Goal: Check status

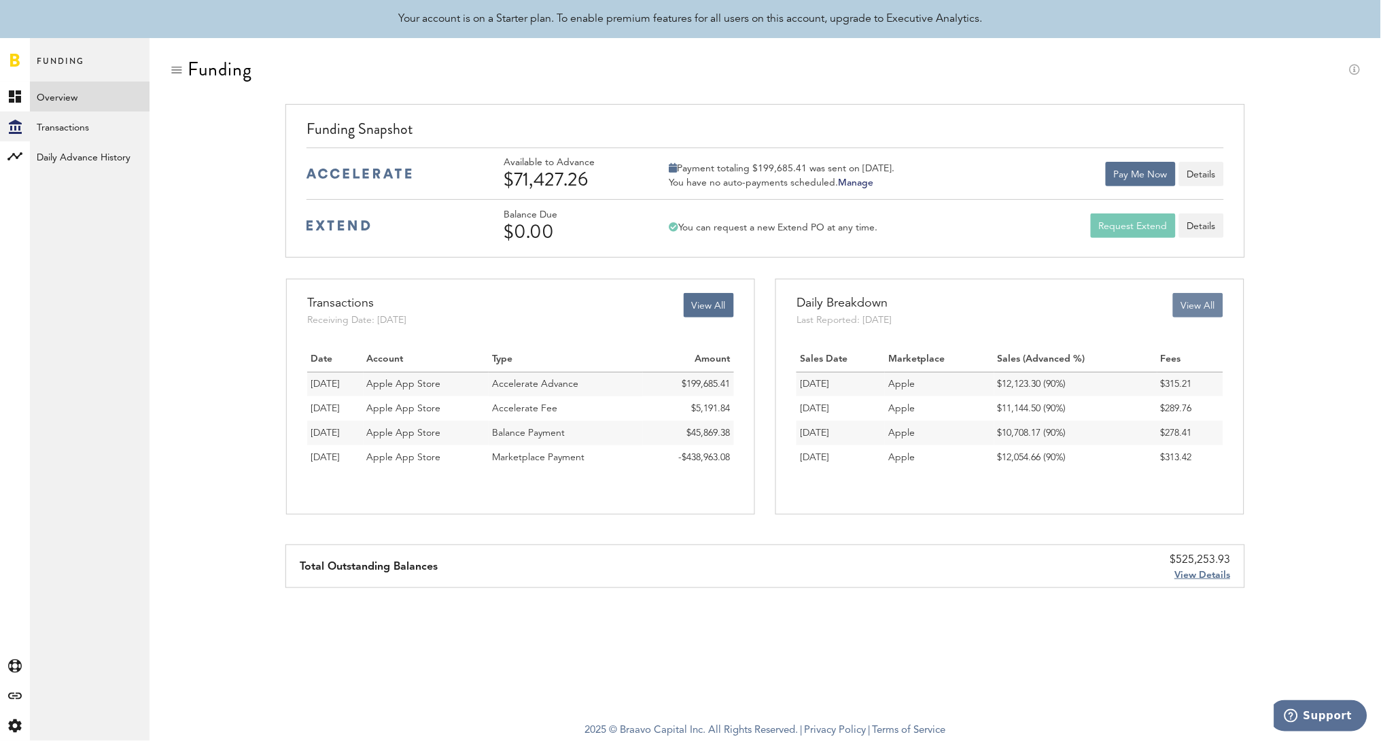
click at [1197, 309] on button "View All" at bounding box center [1198, 305] width 50 height 24
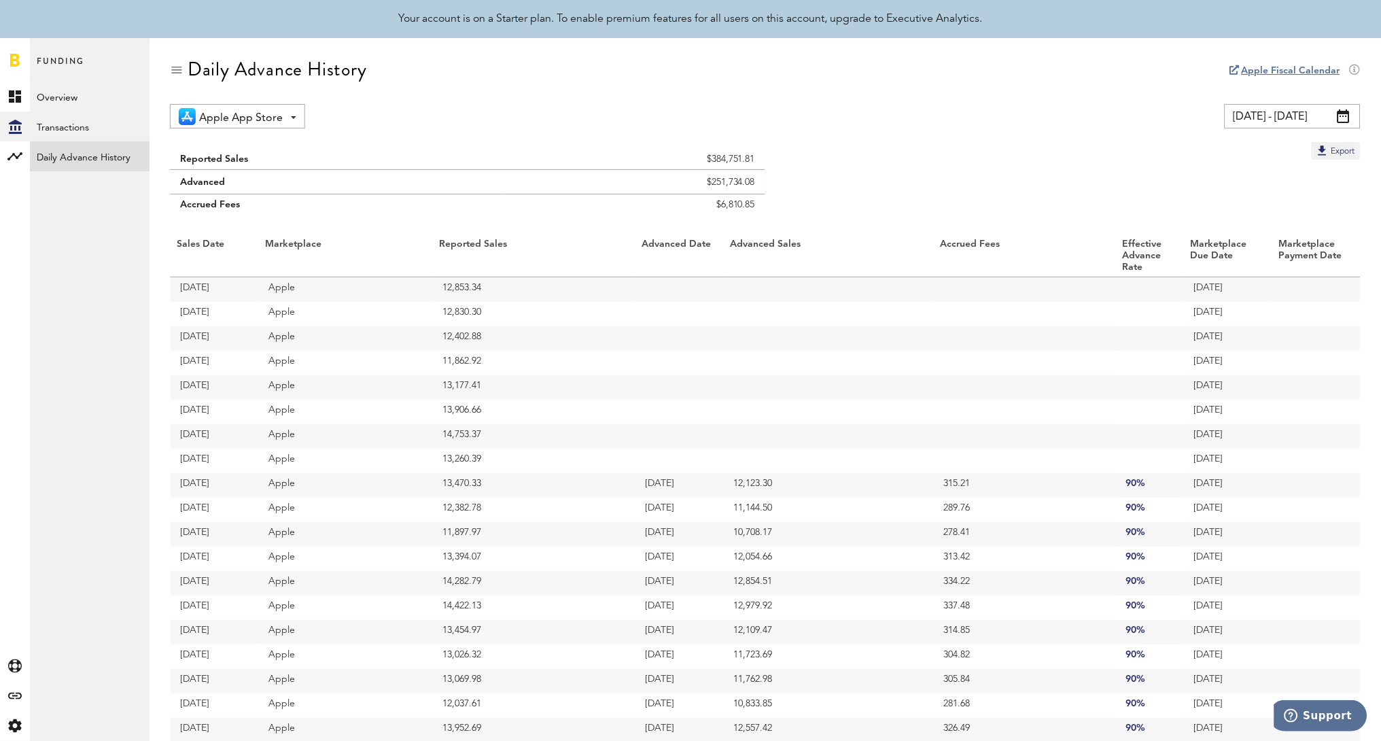
click at [1267, 118] on input "[DATE] - [DATE]" at bounding box center [1293, 116] width 136 height 24
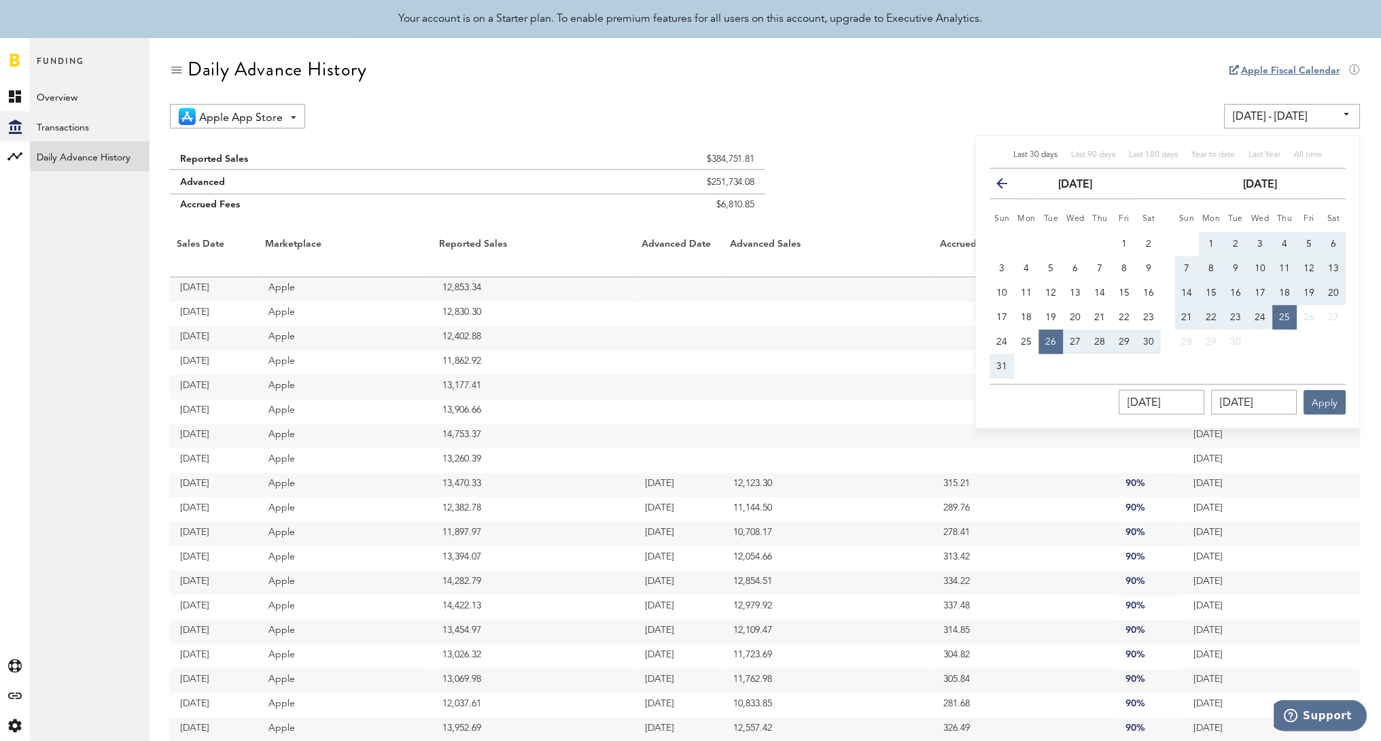
click at [1209, 239] on span "1" at bounding box center [1211, 244] width 5 height 10
type input "[DATE] - [DATE]"
type input "[DATE]"
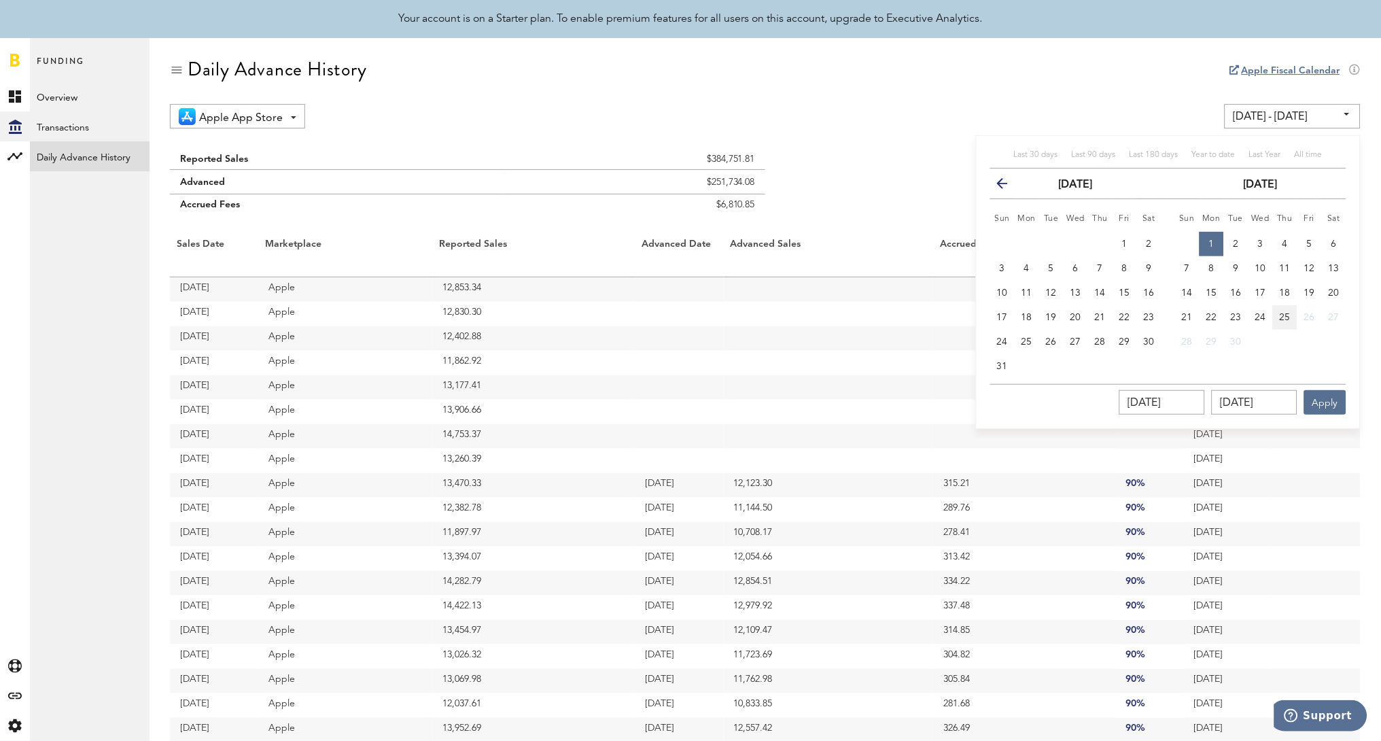
click at [1279, 316] on button "25" at bounding box center [1285, 317] width 24 height 24
type input "[DATE] - [DATE]"
type input "[DATE]"
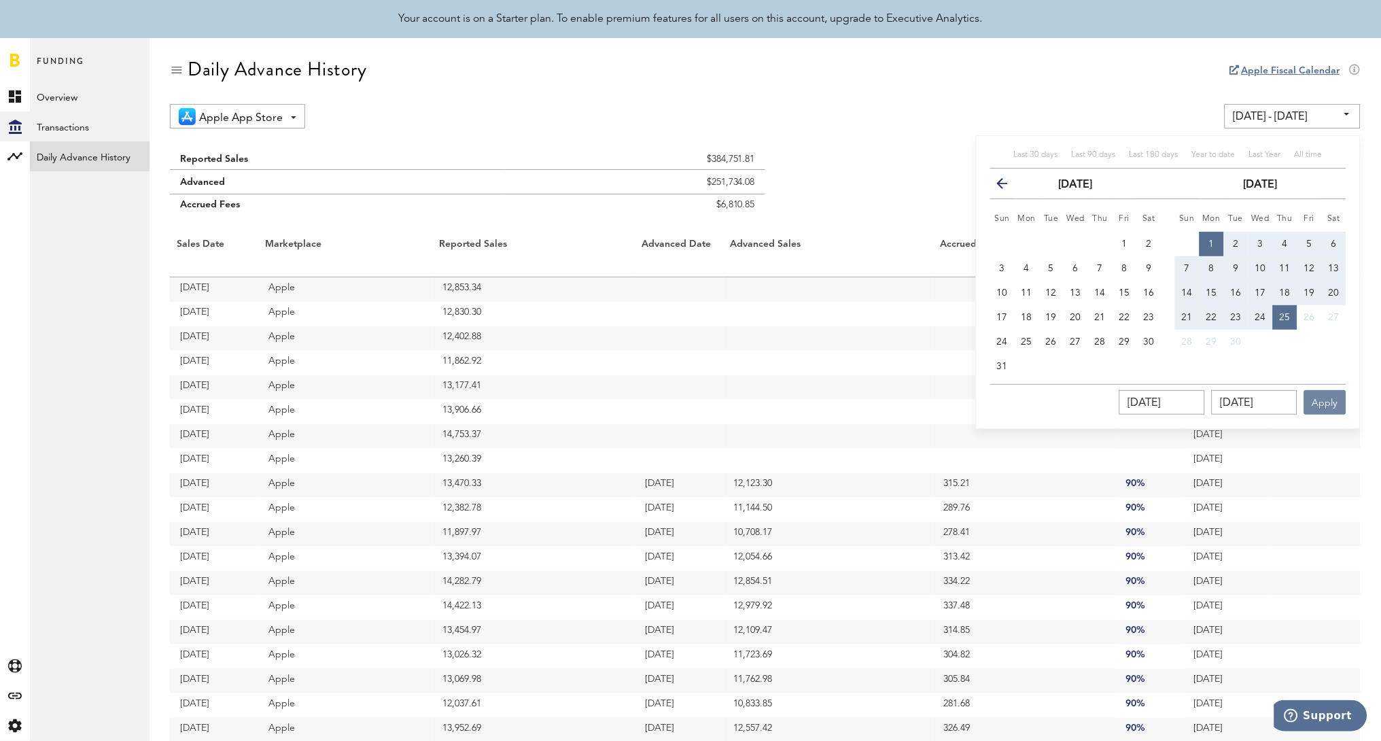
click at [1333, 399] on button "Apply" at bounding box center [1326, 402] width 42 height 24
